Goal: Information Seeking & Learning: Learn about a topic

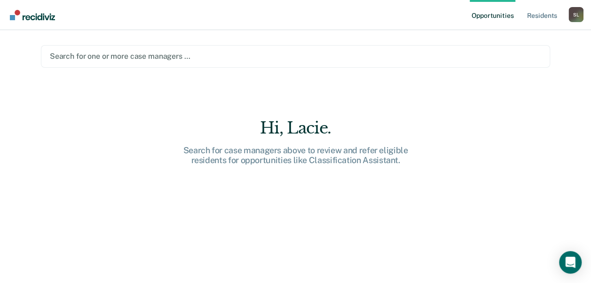
click at [172, 60] on div at bounding box center [295, 56] width 491 height 11
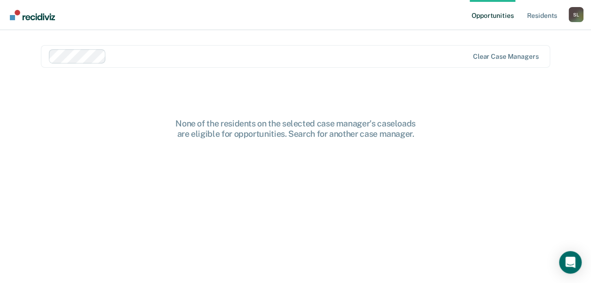
click at [509, 11] on link "Opportunities" at bounding box center [492, 15] width 46 height 30
click at [506, 16] on link "Opportunities" at bounding box center [492, 15] width 46 height 30
click at [539, 17] on link "Resident s" at bounding box center [541, 15] width 34 height 30
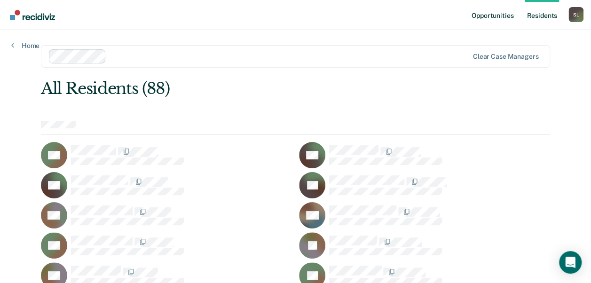
click at [502, 15] on link "Opportunities" at bounding box center [492, 15] width 46 height 30
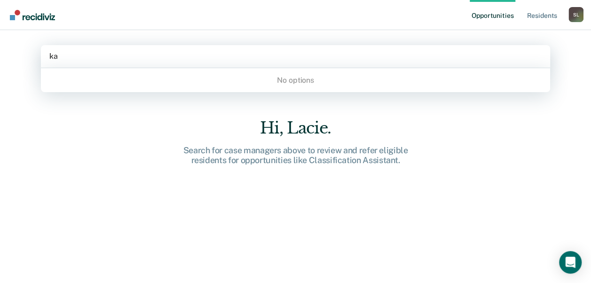
type input "k"
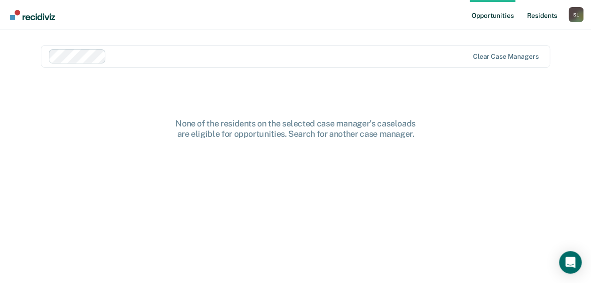
click at [531, 16] on link "Resident s" at bounding box center [541, 15] width 34 height 30
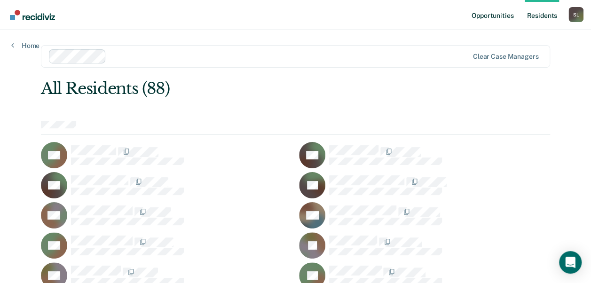
click at [490, 21] on link "Opportunities" at bounding box center [492, 15] width 46 height 30
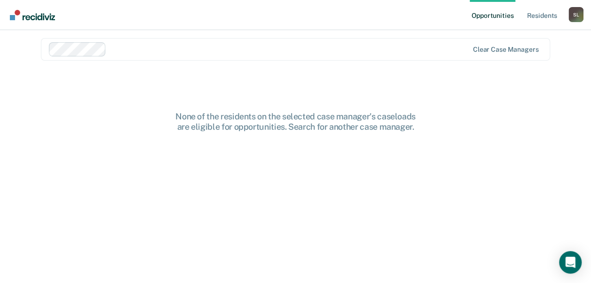
scroll to position [13, 0]
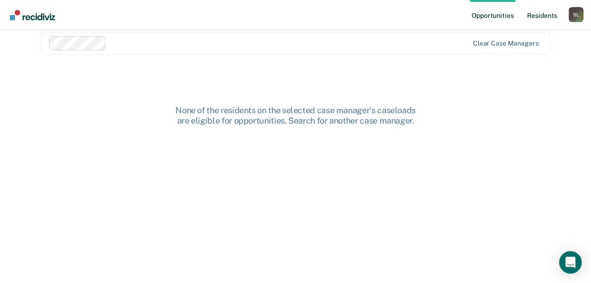
click at [556, 16] on link "Resident s" at bounding box center [541, 15] width 34 height 30
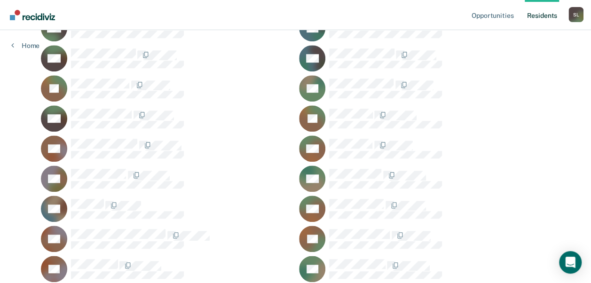
scroll to position [282, 0]
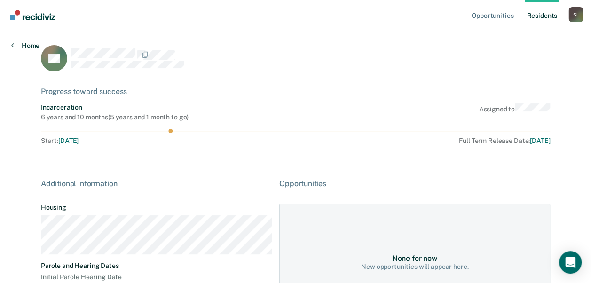
click at [18, 46] on link "Home" at bounding box center [25, 45] width 28 height 8
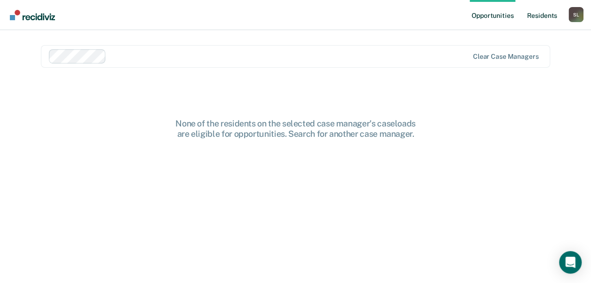
click at [543, 22] on link "Resident s" at bounding box center [541, 15] width 34 height 30
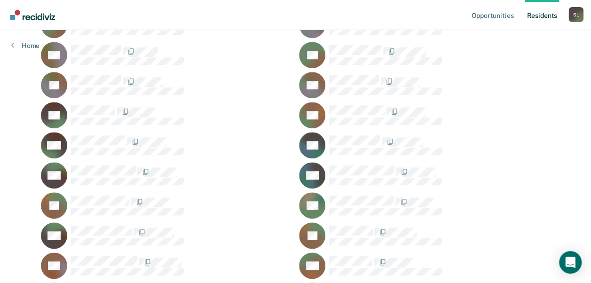
scroll to position [235, 0]
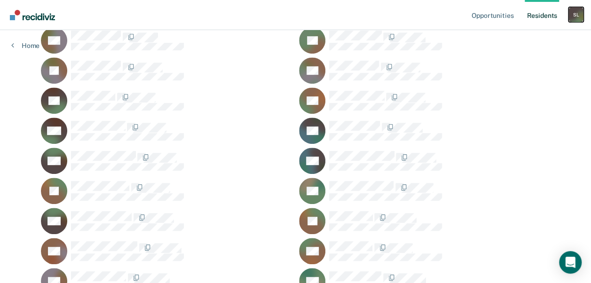
click at [574, 16] on div "S L" at bounding box center [575, 14] width 15 height 15
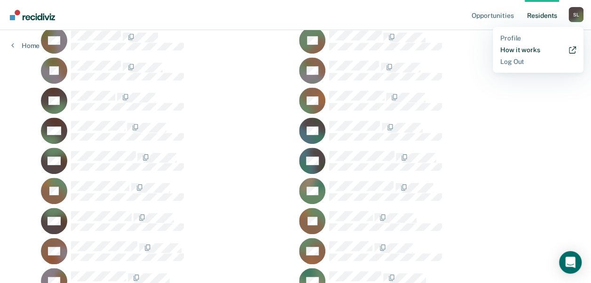
click at [535, 49] on link "How it works" at bounding box center [538, 50] width 76 height 8
